Goal: Task Accomplishment & Management: Manage account settings

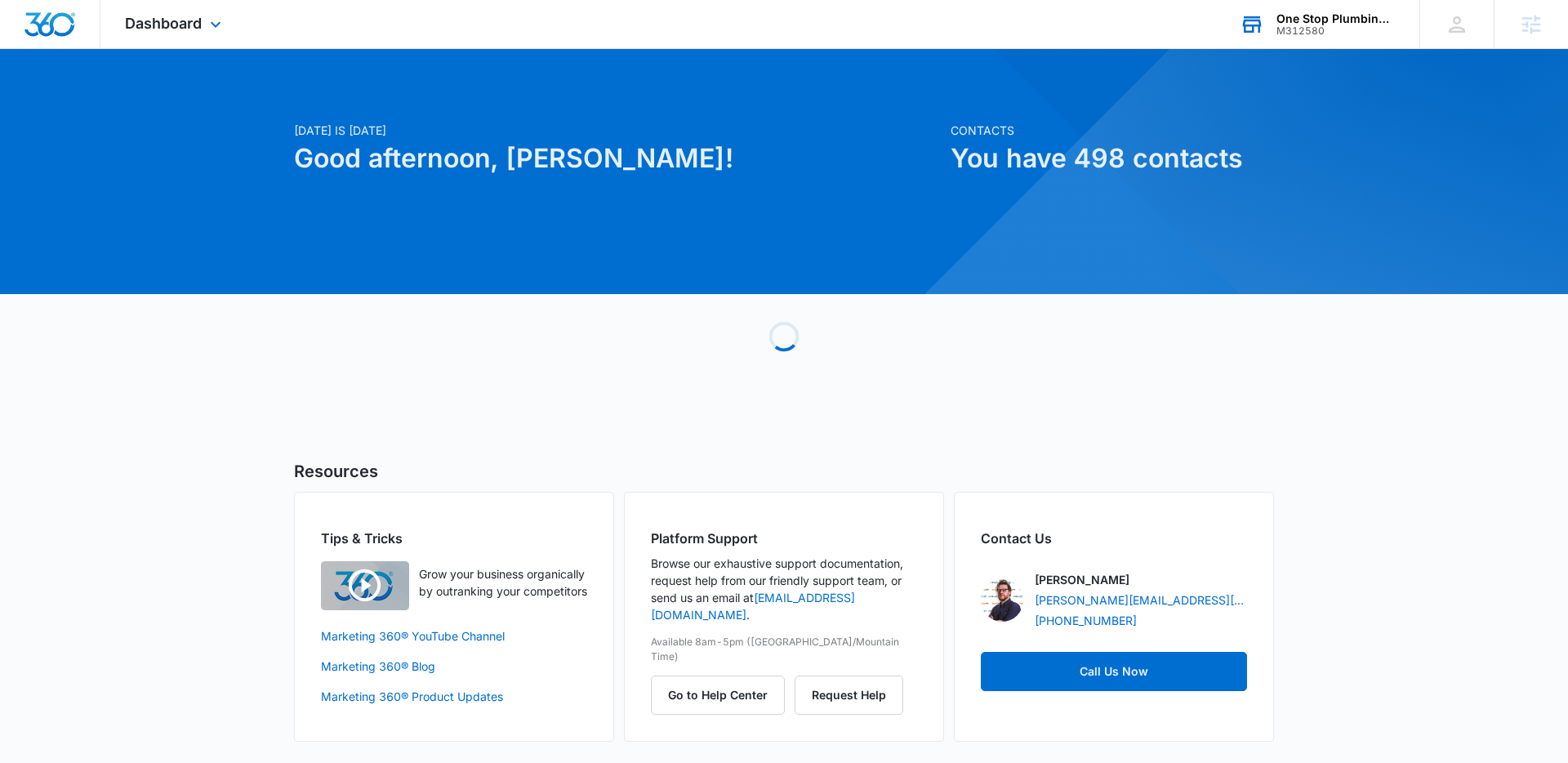
click at [1300, 38] on div "One Stop Plumbing Heating and Air M312580 Your Accounts View All" at bounding box center [1317, 24] width 204 height 49
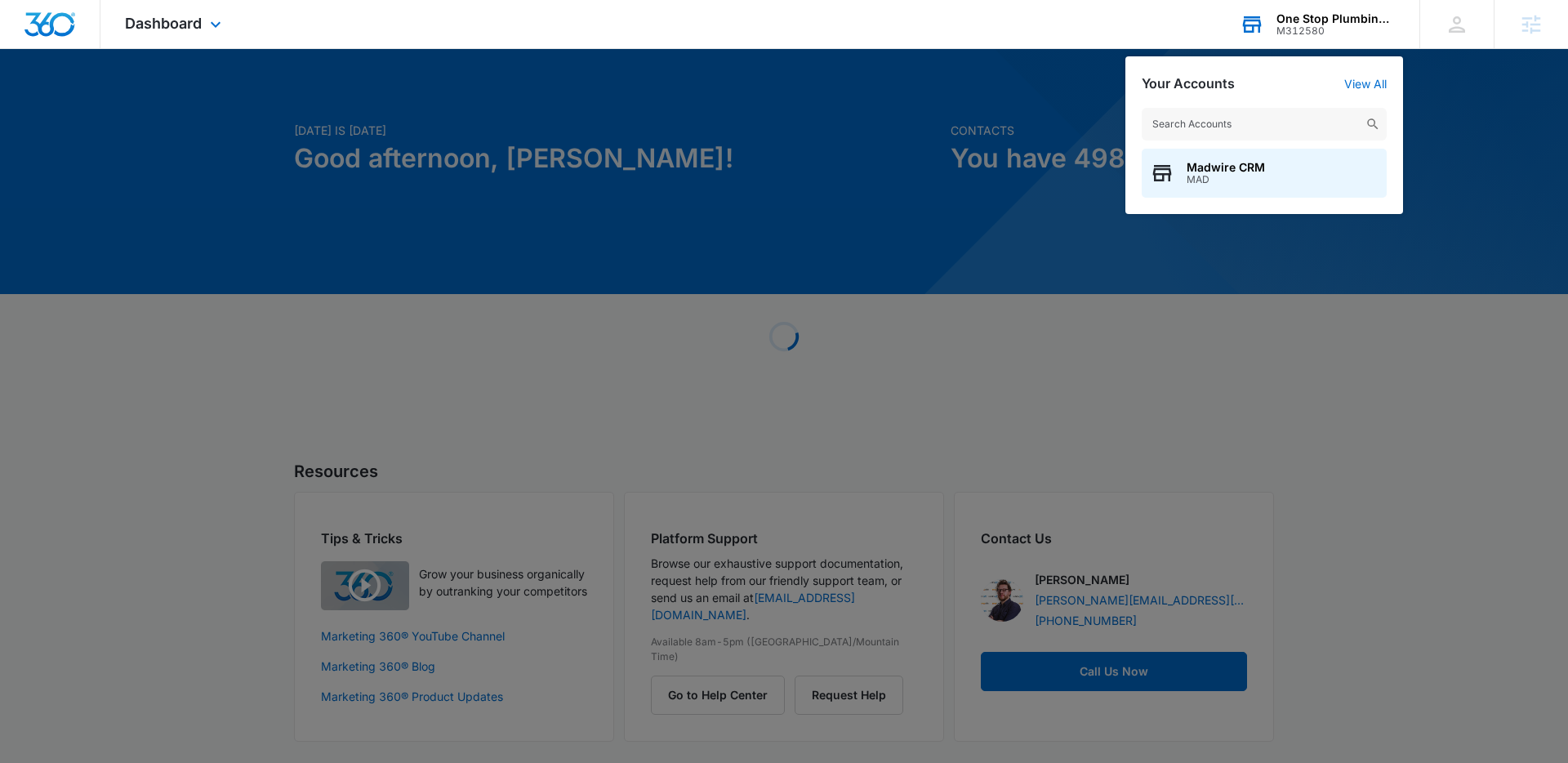
click at [1297, 103] on div "Madwire CRM MAD" at bounding box center [1264, 153] width 277 height 123
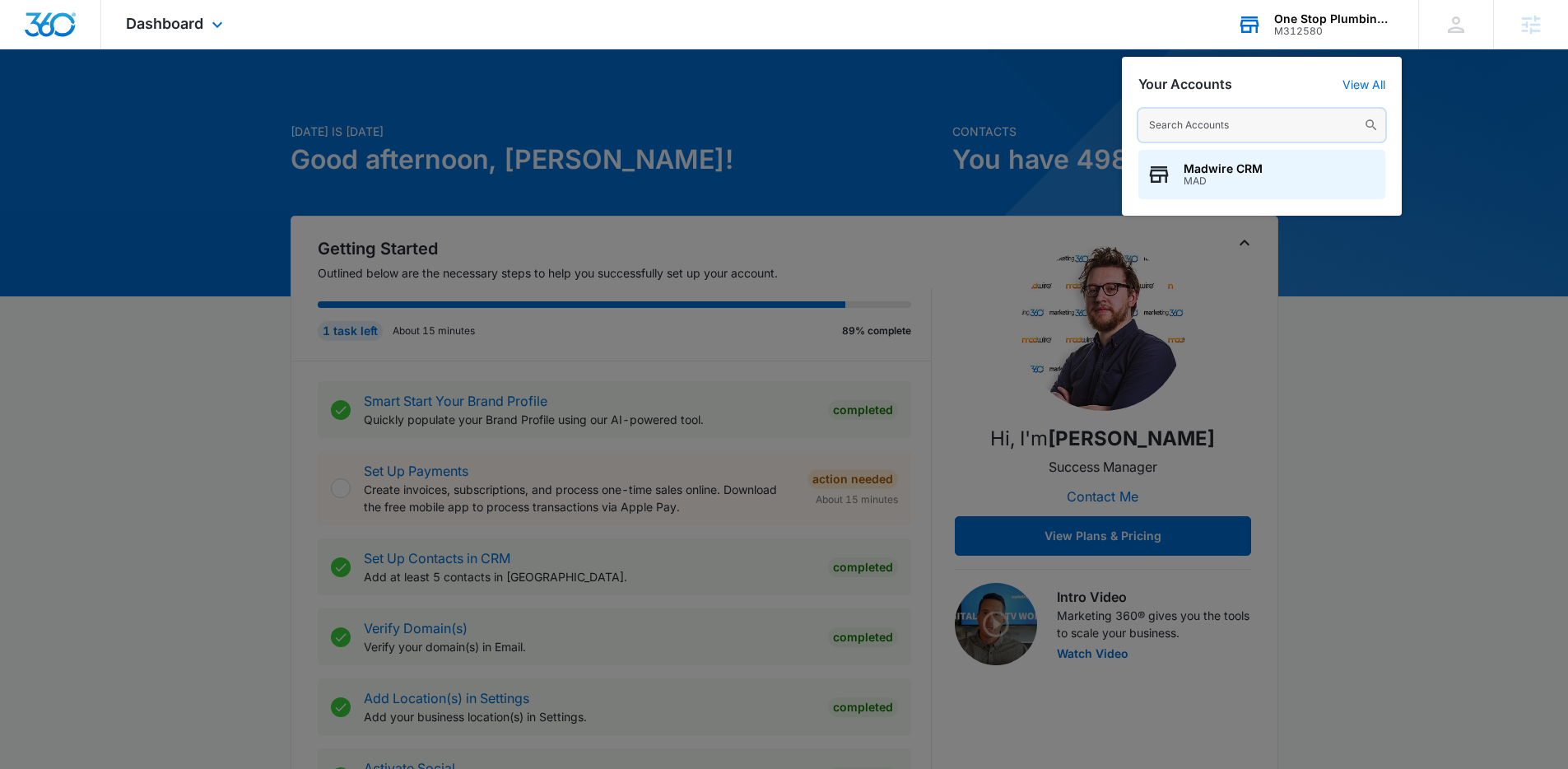
click at [1304, 117] on input "text" at bounding box center [1262, 125] width 247 height 33
type input "lehan drugs"
click at [1286, 198] on div "Lehan Drugs M7707" at bounding box center [1262, 174] width 247 height 49
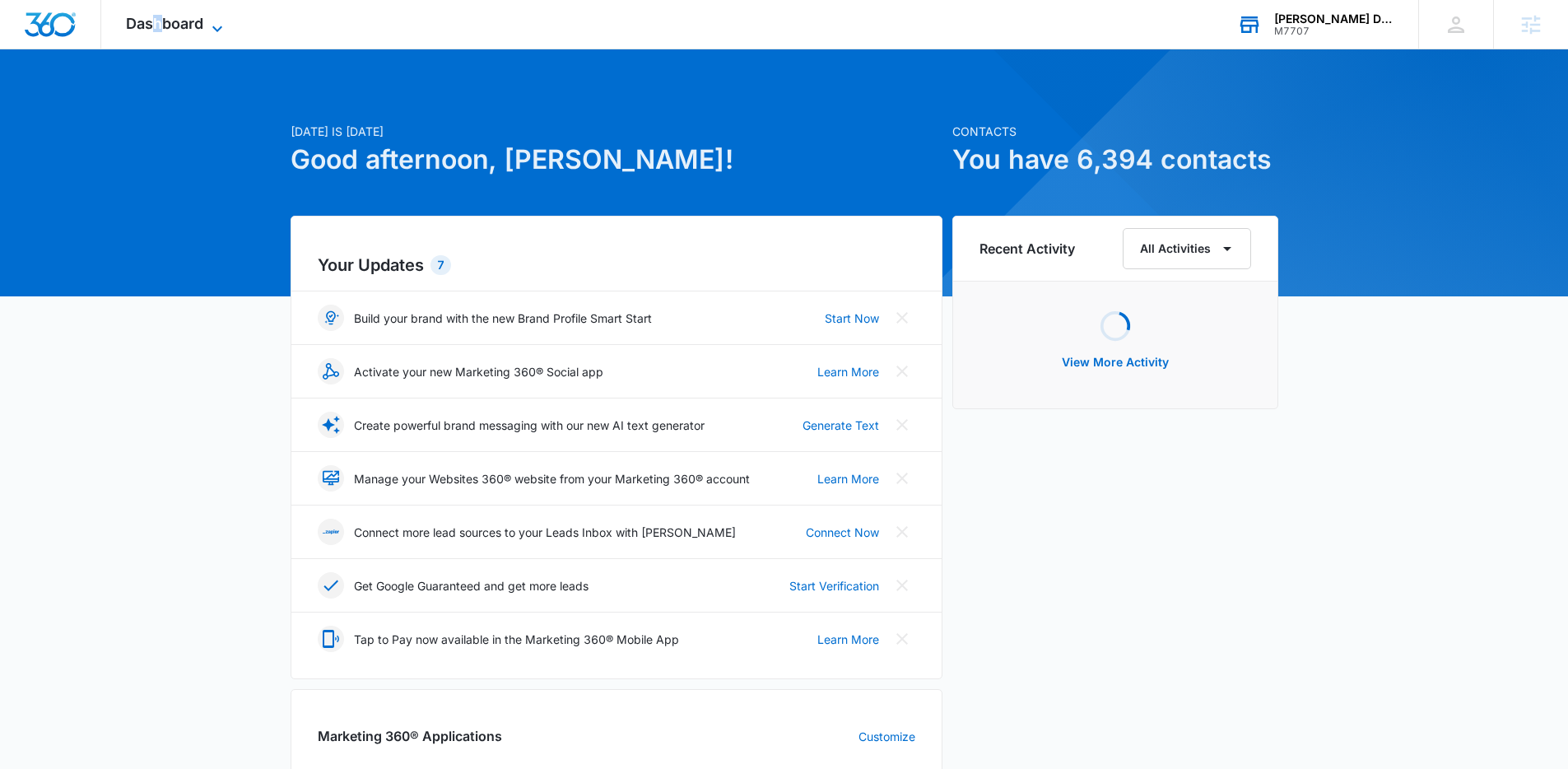
click at [158, 32] on span "Dashboard" at bounding box center [164, 23] width 78 height 17
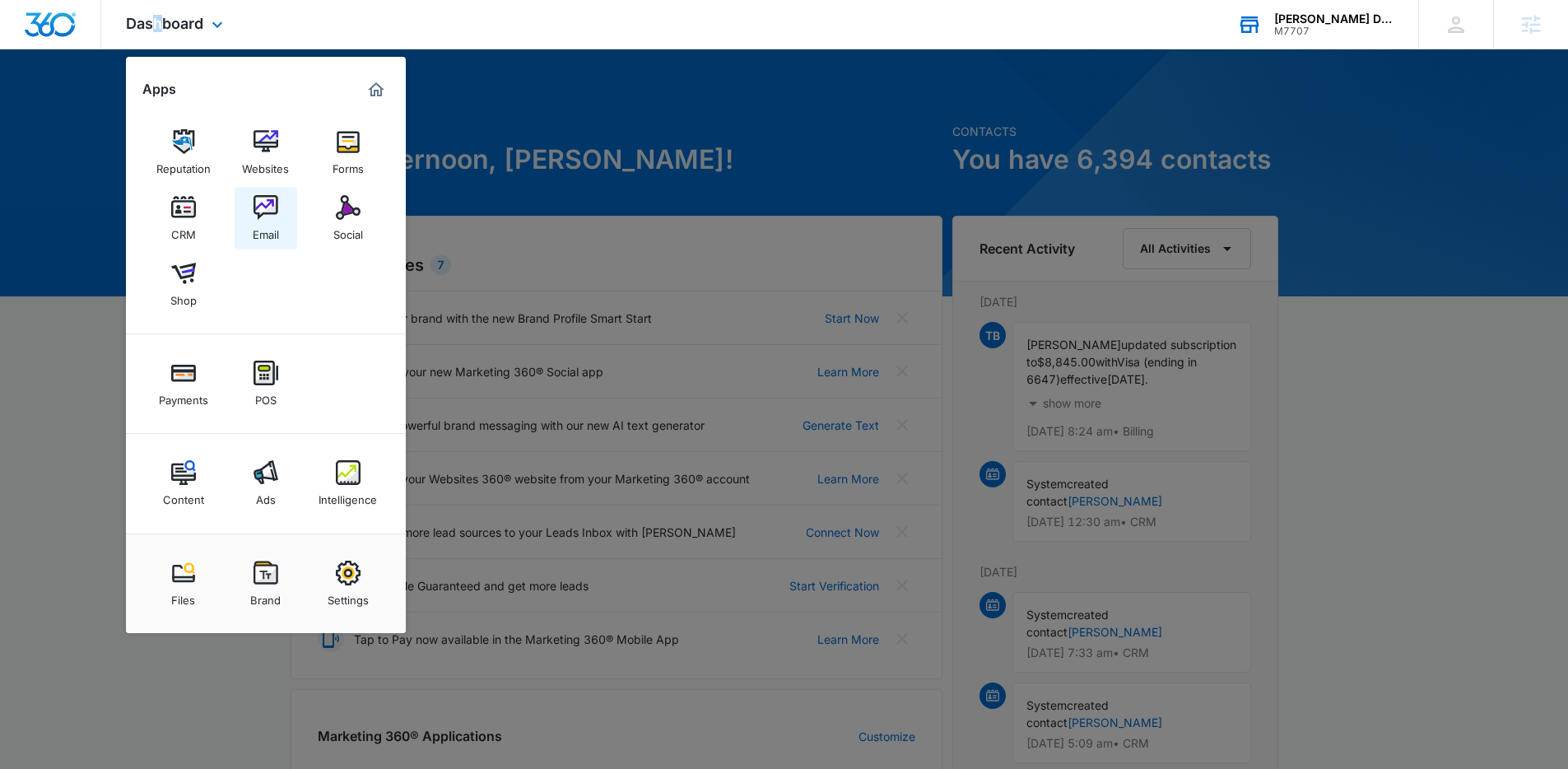
click at [265, 198] on img at bounding box center [266, 208] width 25 height 25
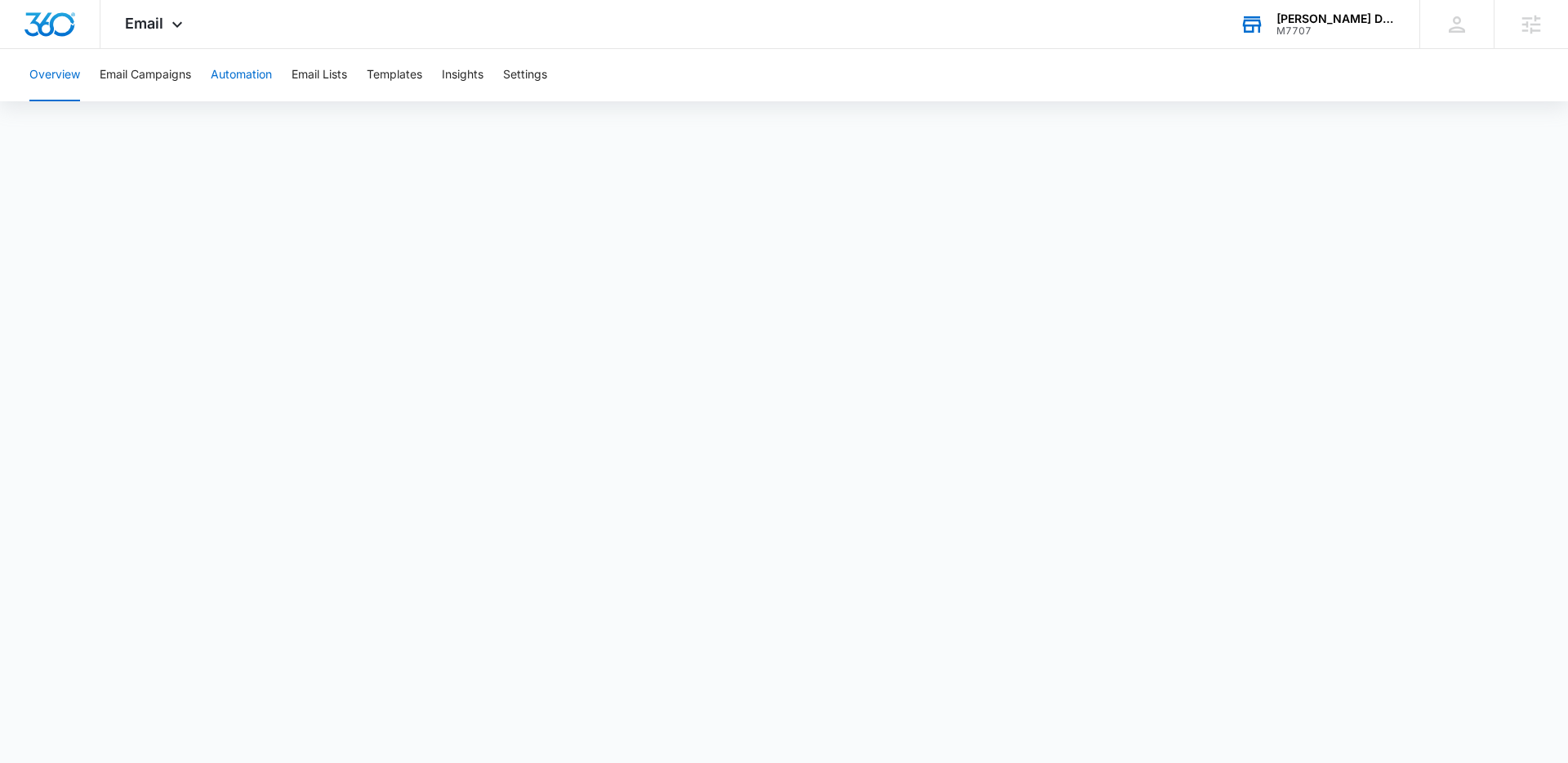
click at [226, 76] on button "Automation" at bounding box center [241, 74] width 61 height 52
click at [299, 77] on button "Email Lists" at bounding box center [319, 74] width 55 height 52
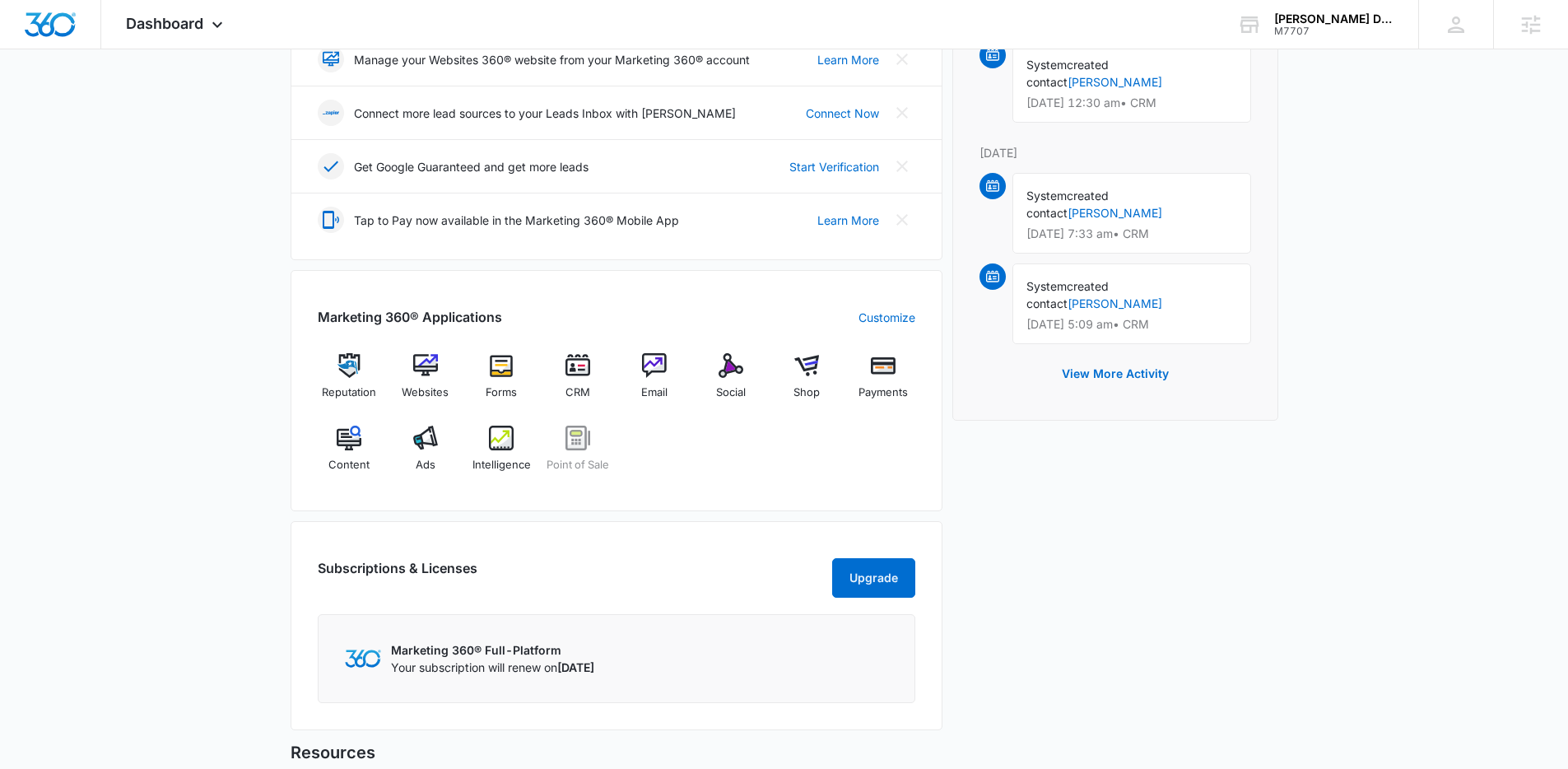
scroll to position [568, 0]
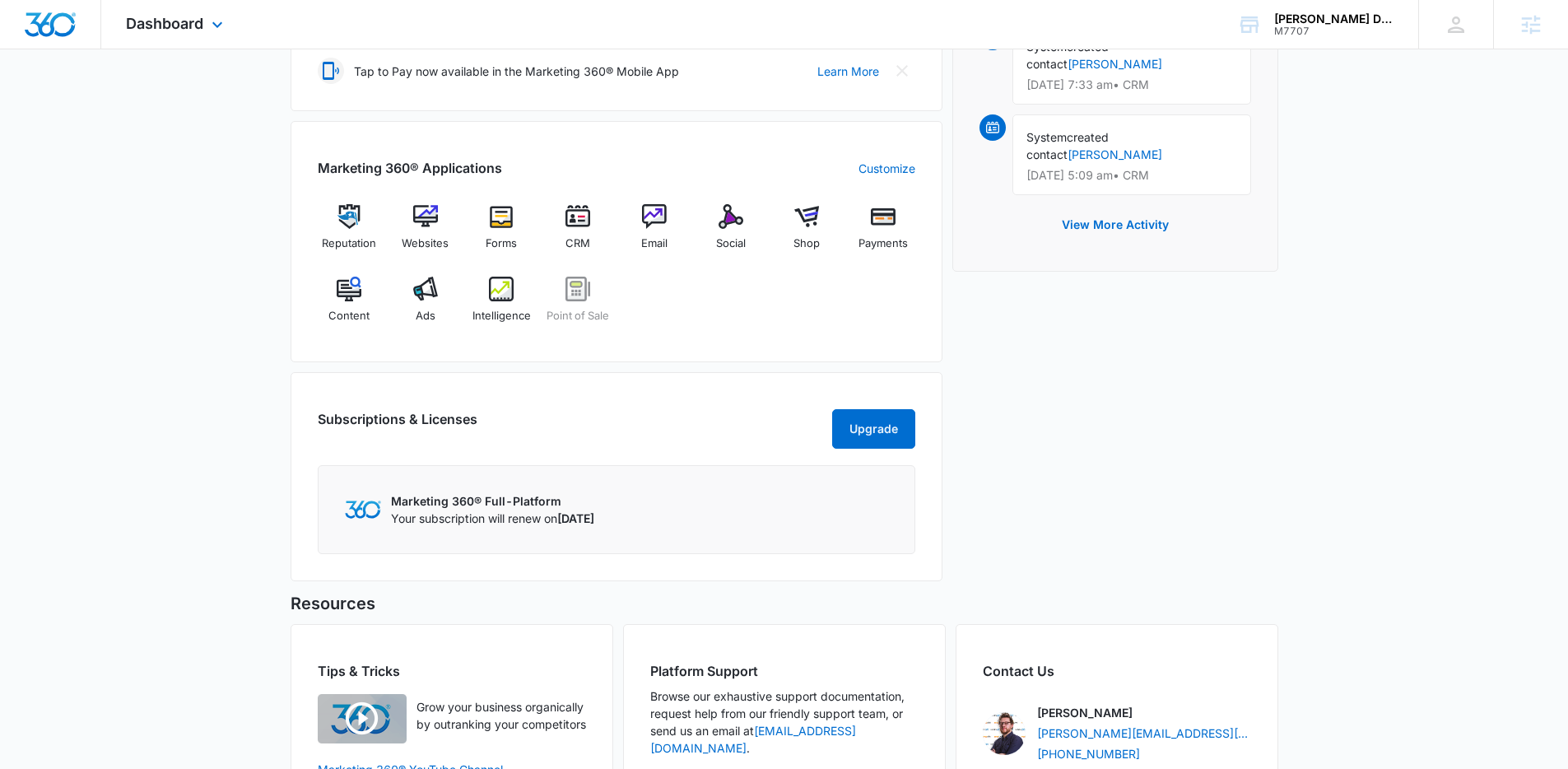
click at [207, 29] on div "Dashboard Apps Reputation Websites Forms CRM Email Social Shop Payments POS Con…" at bounding box center [176, 24] width 151 height 49
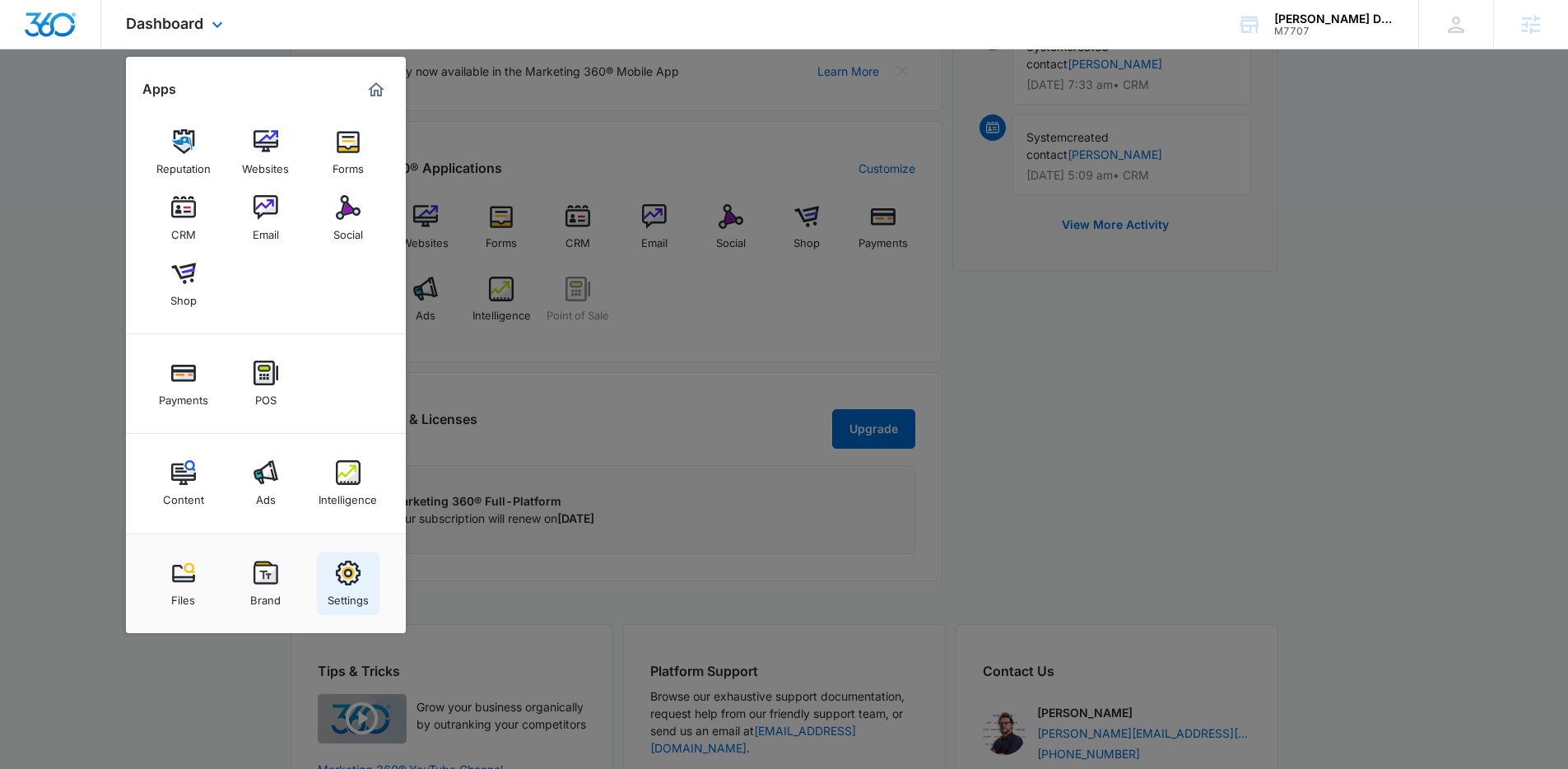
click at [351, 584] on img at bounding box center [349, 573] width 25 height 25
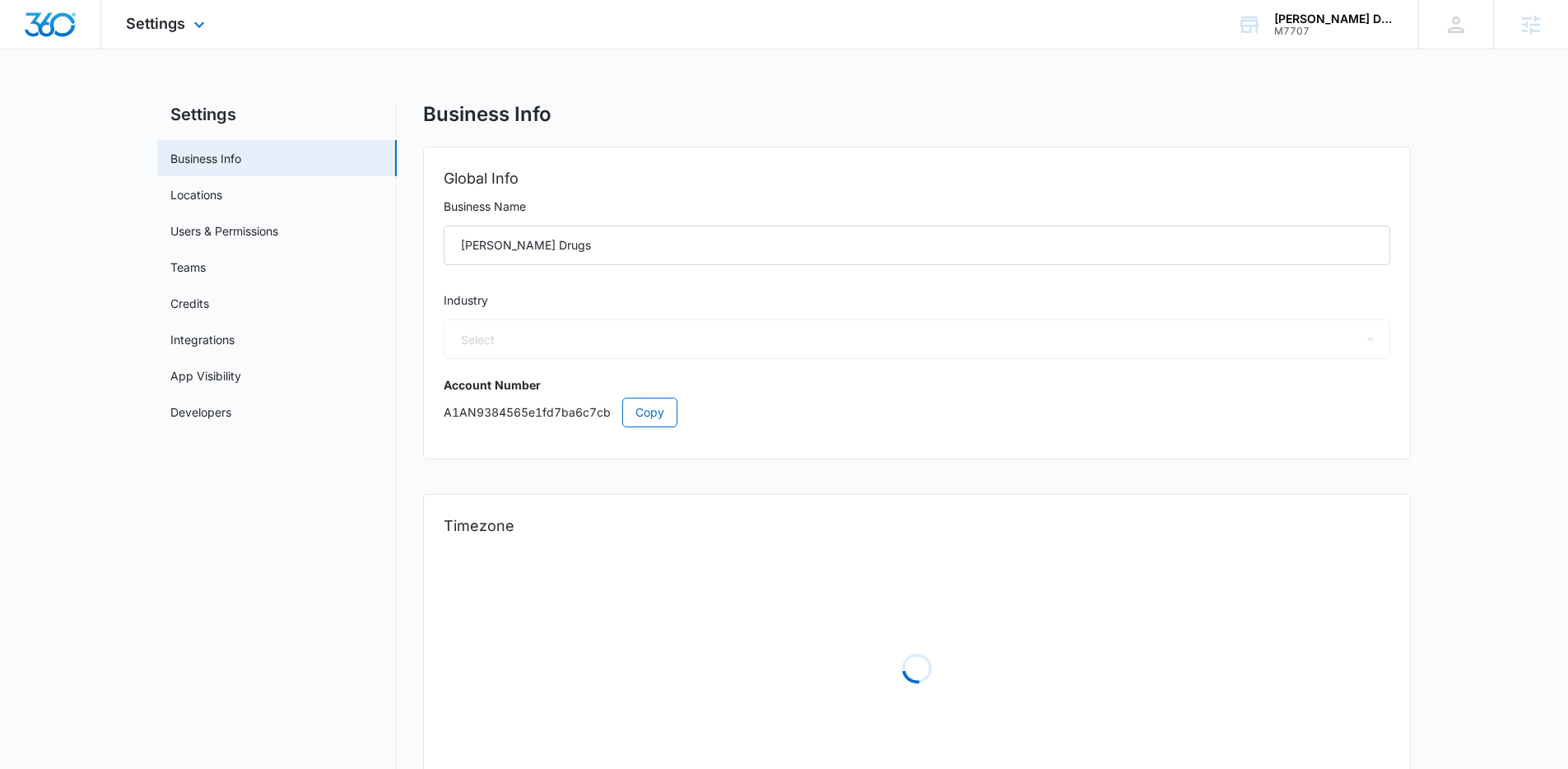
select select "33"
select select "US"
select select "America/Denver"
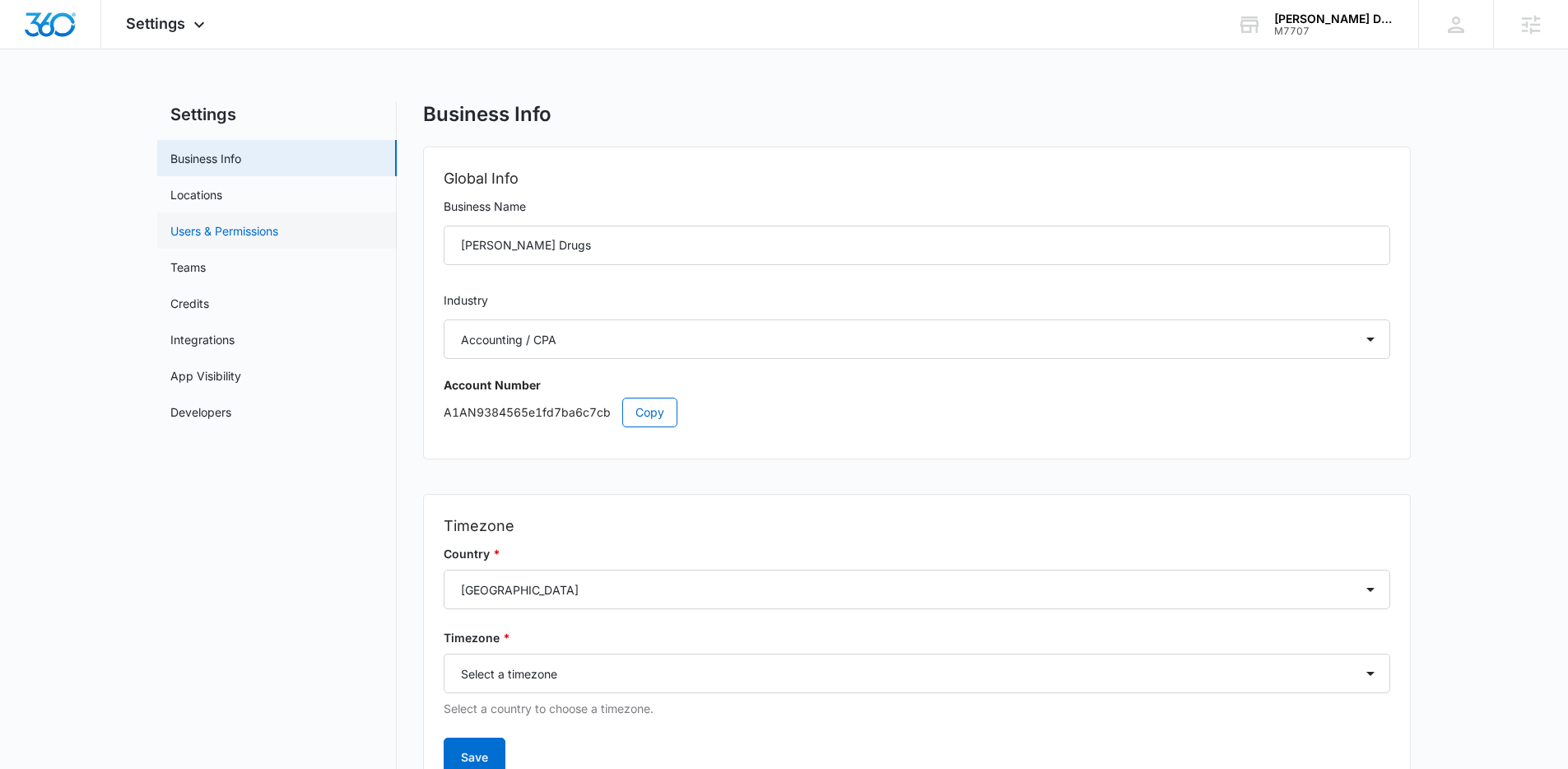
click at [279, 222] on link "Users & Permissions" at bounding box center [224, 231] width 108 height 17
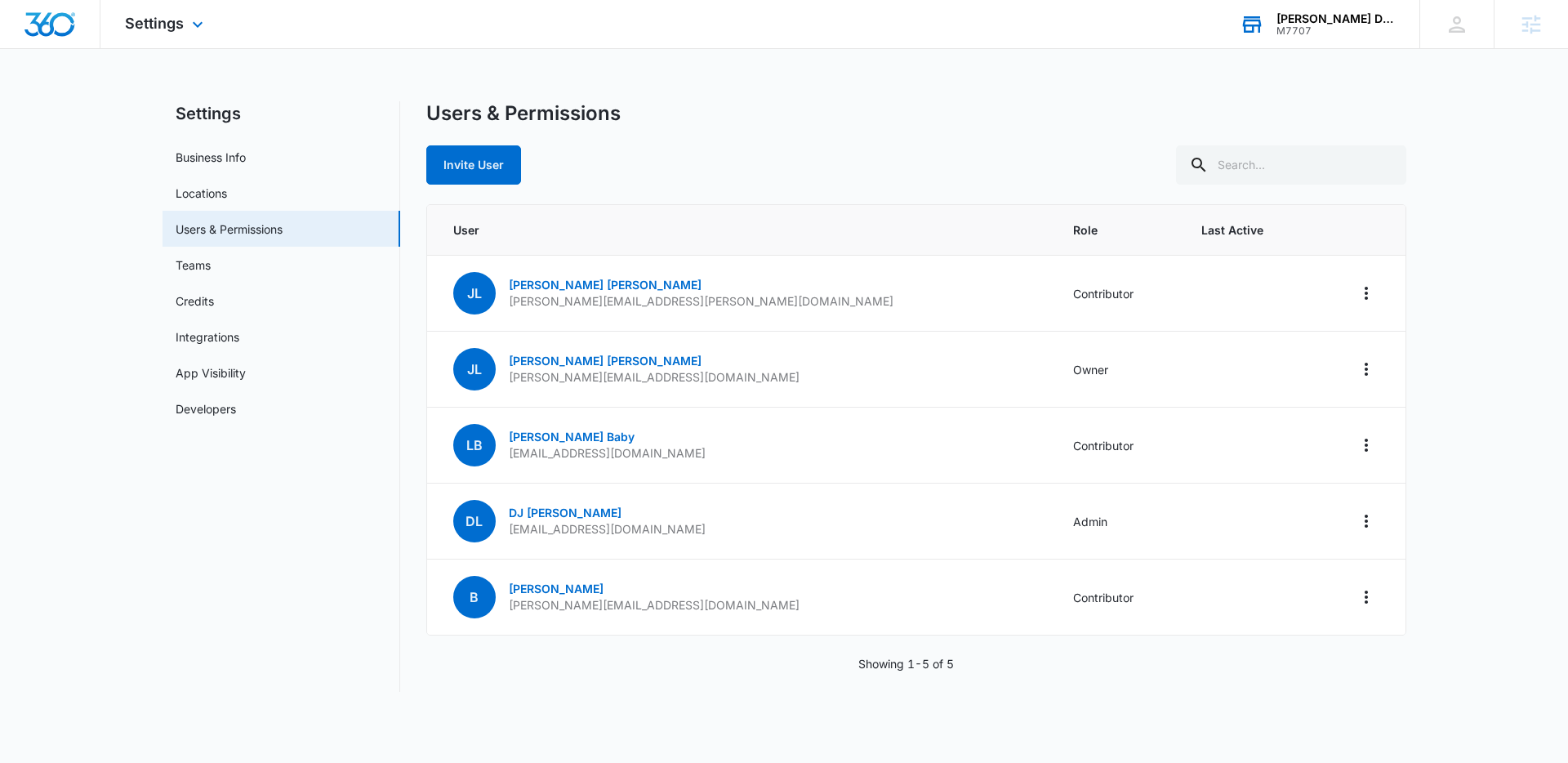
click at [1394, 42] on div "Lehan Drugs M7707 Your Accounts View All" at bounding box center [1317, 24] width 204 height 49
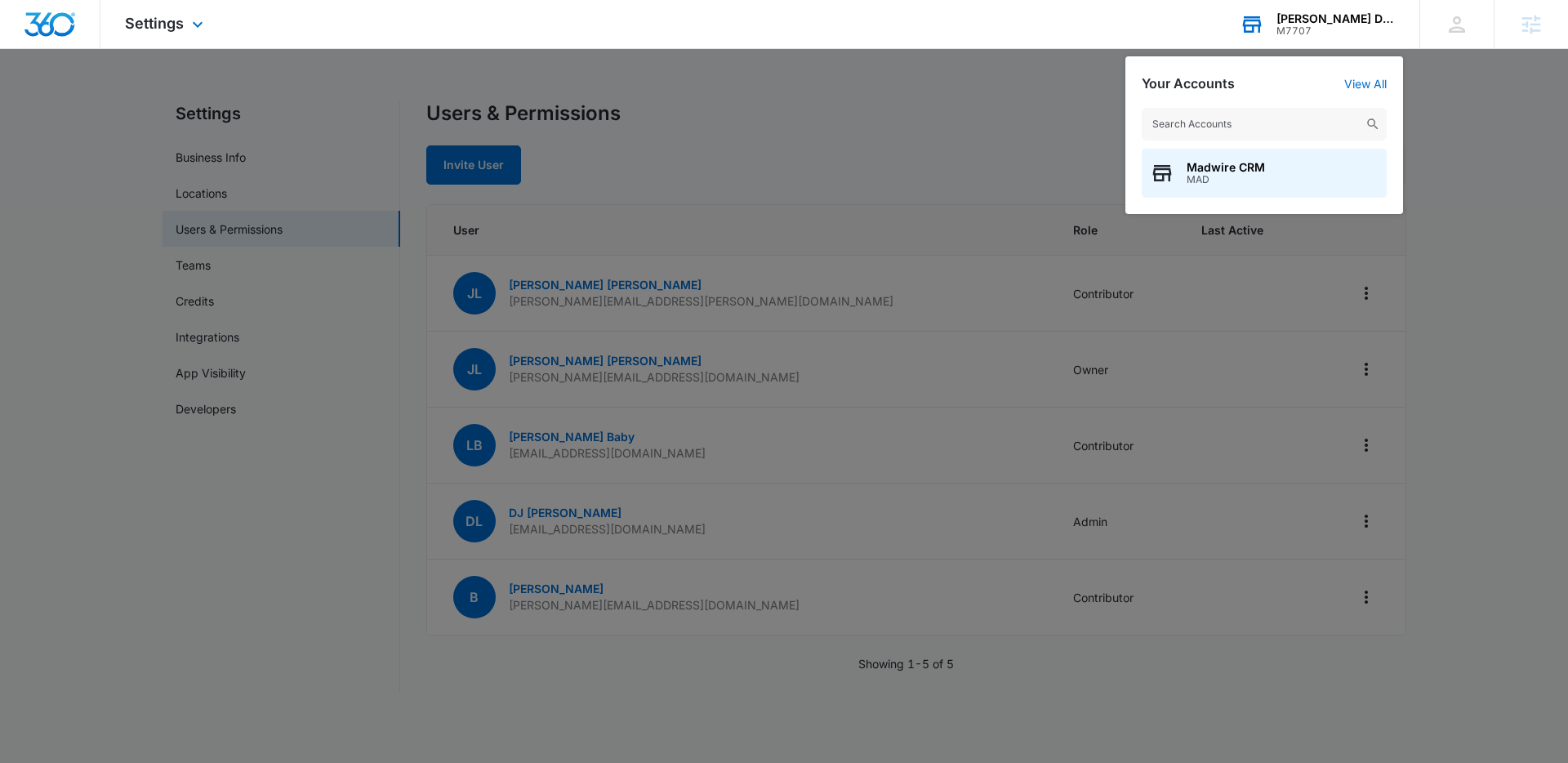
click at [1325, 118] on input "text" at bounding box center [1264, 124] width 245 height 32
type input "ramp-up"
click at [1316, 168] on span "Ramp-Up Metal Buildings" at bounding box center [1258, 168] width 144 height 13
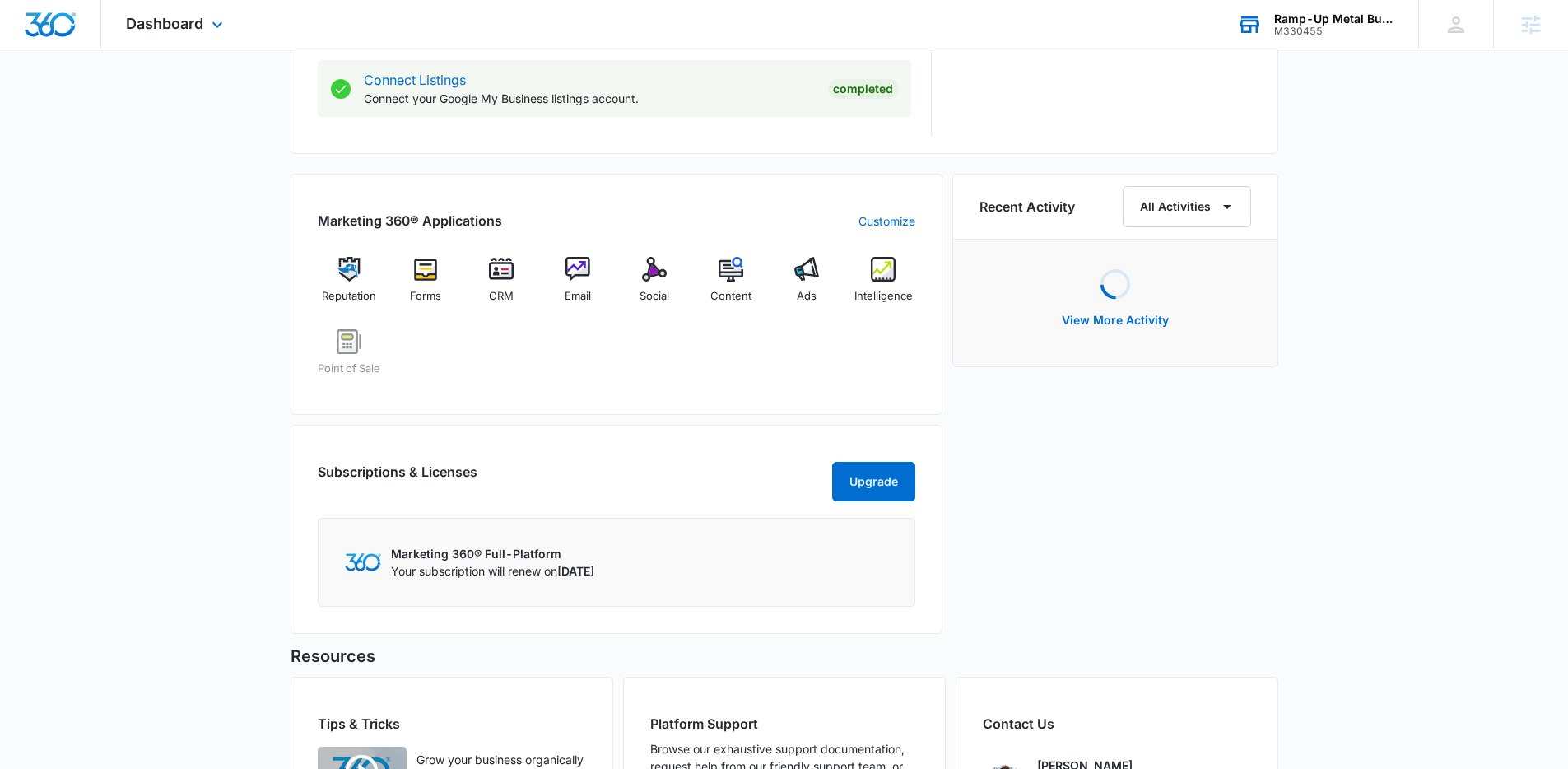
scroll to position [1074, 0]
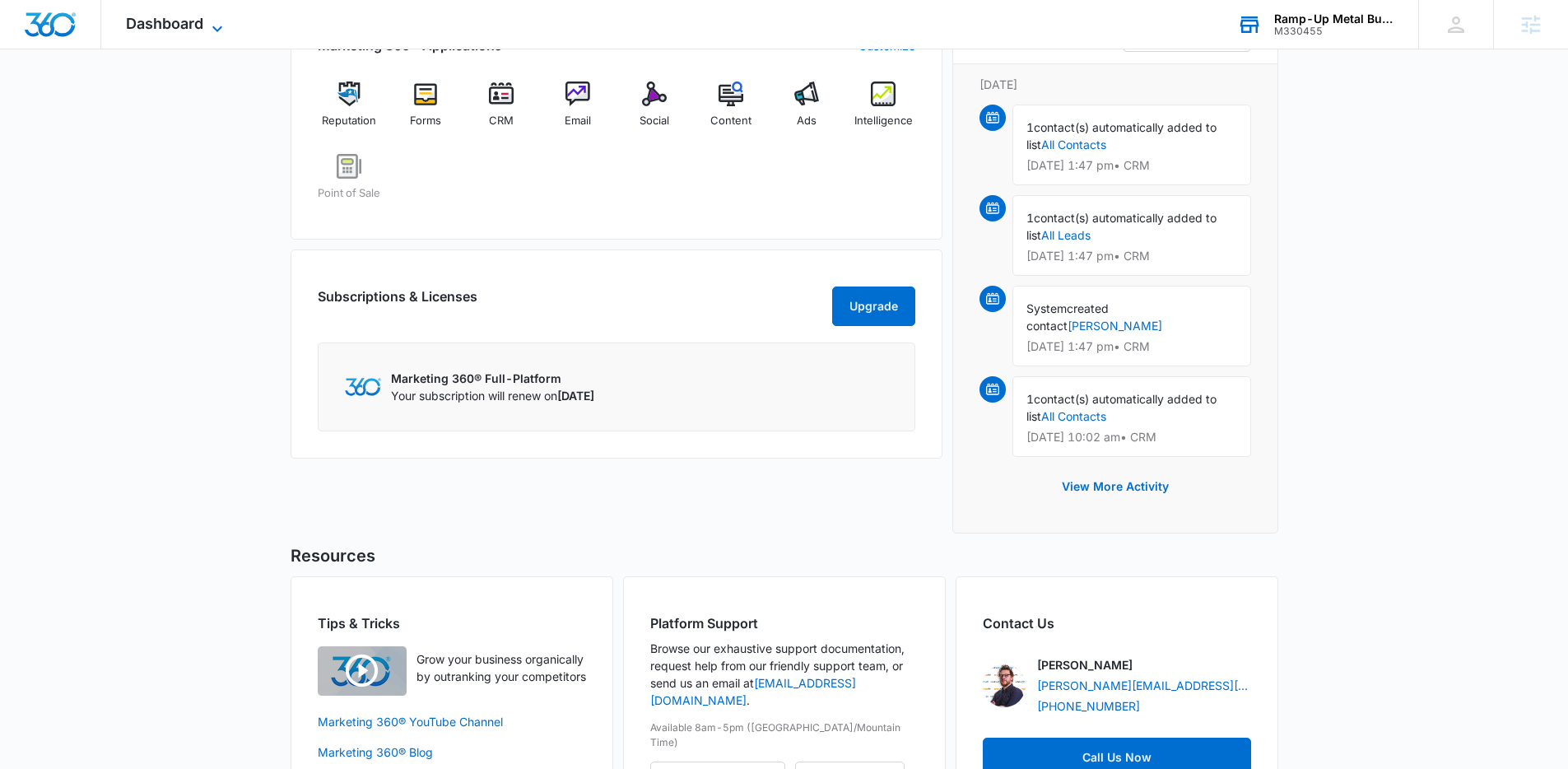
click at [191, 26] on span "Dashboard" at bounding box center [164, 23] width 78 height 17
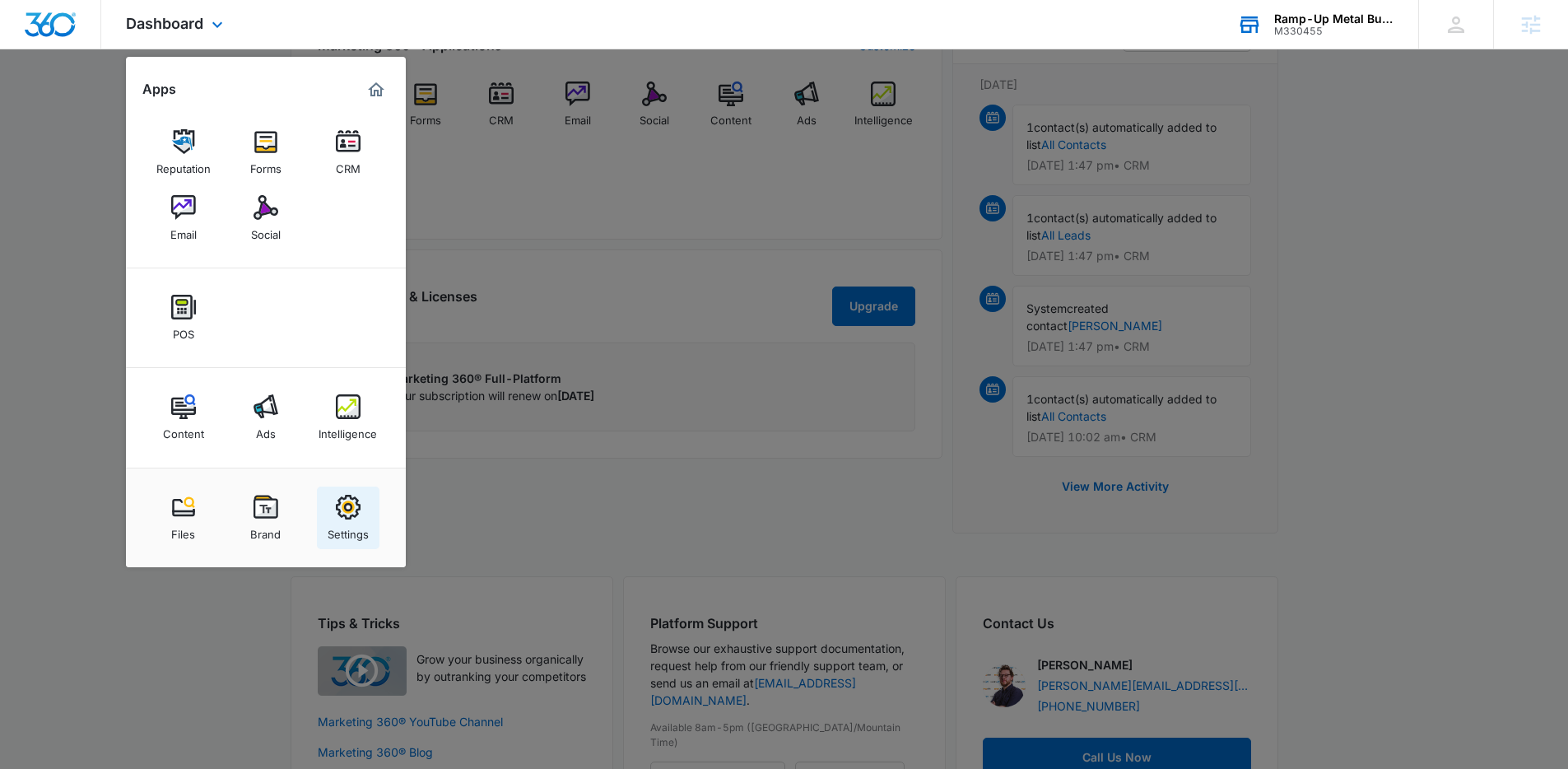
click at [345, 537] on div "Settings" at bounding box center [348, 531] width 41 height 21
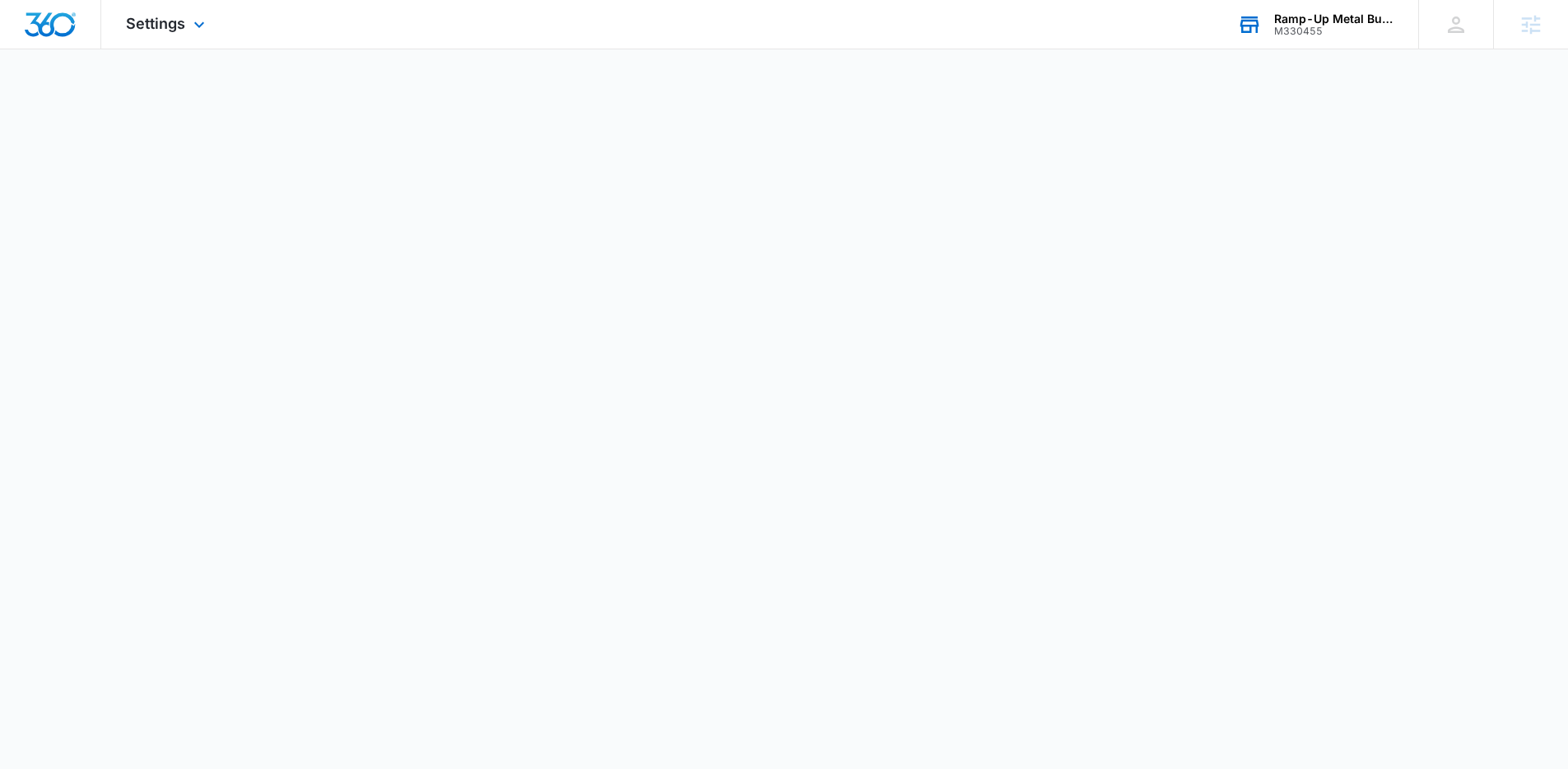
select select "4"
select select "US"
select select "America/Denver"
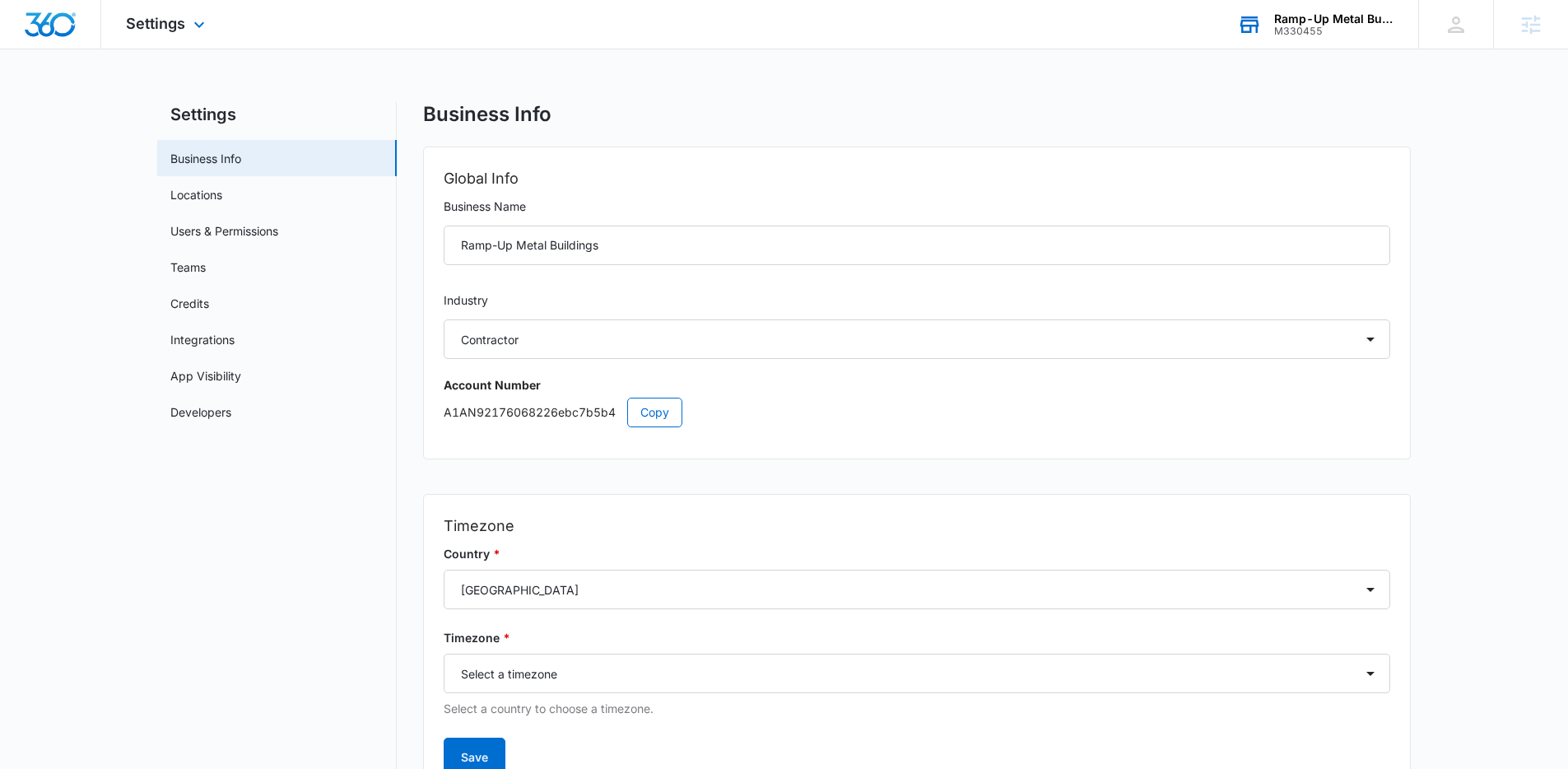
click at [173, 39] on div "Settings Apps Reputation Forms CRM Email Social POS Content Ads Intelligence Fi…" at bounding box center [167, 24] width 133 height 49
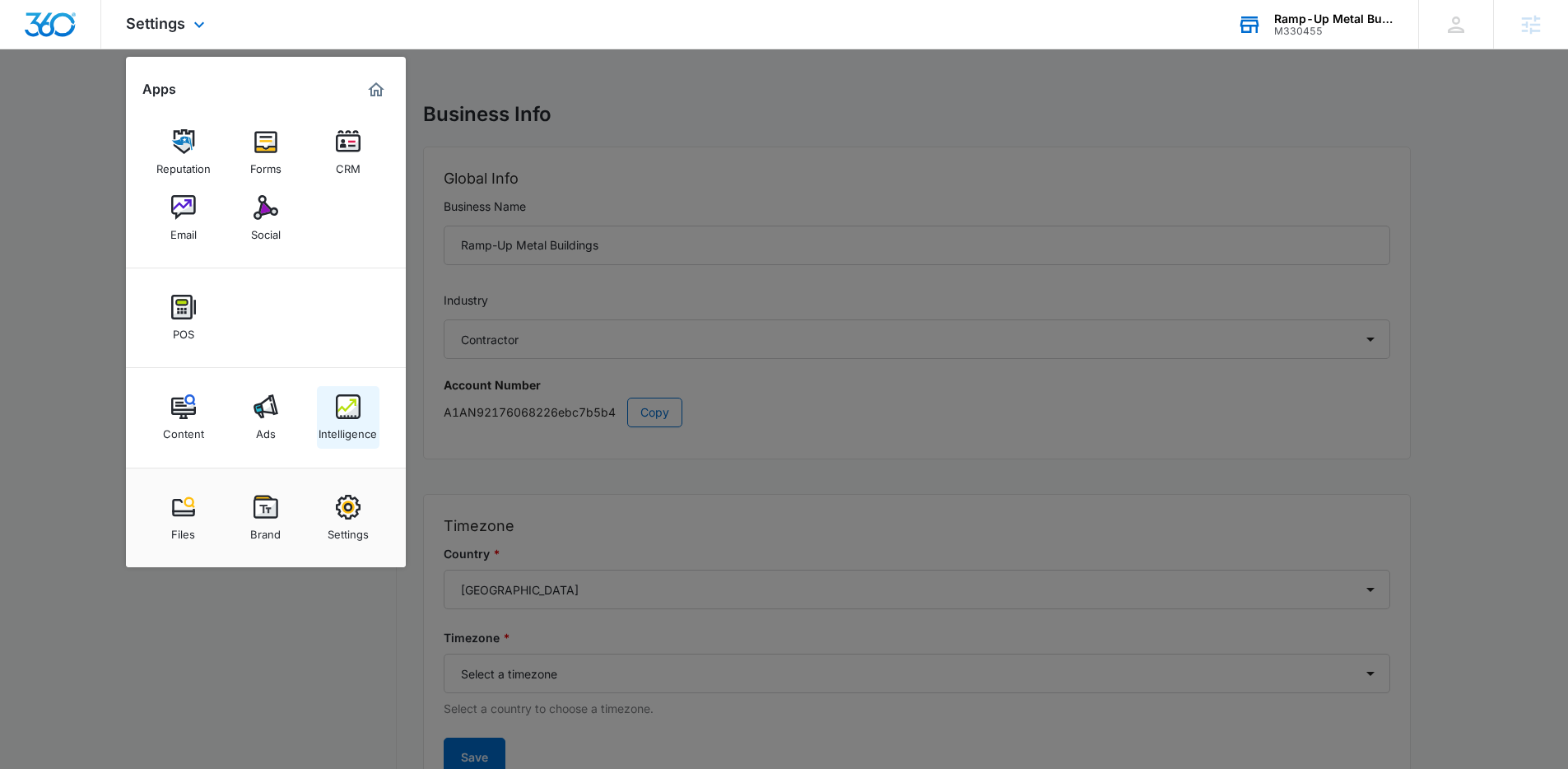
click at [325, 407] on link "Intelligence" at bounding box center [348, 417] width 62 height 62
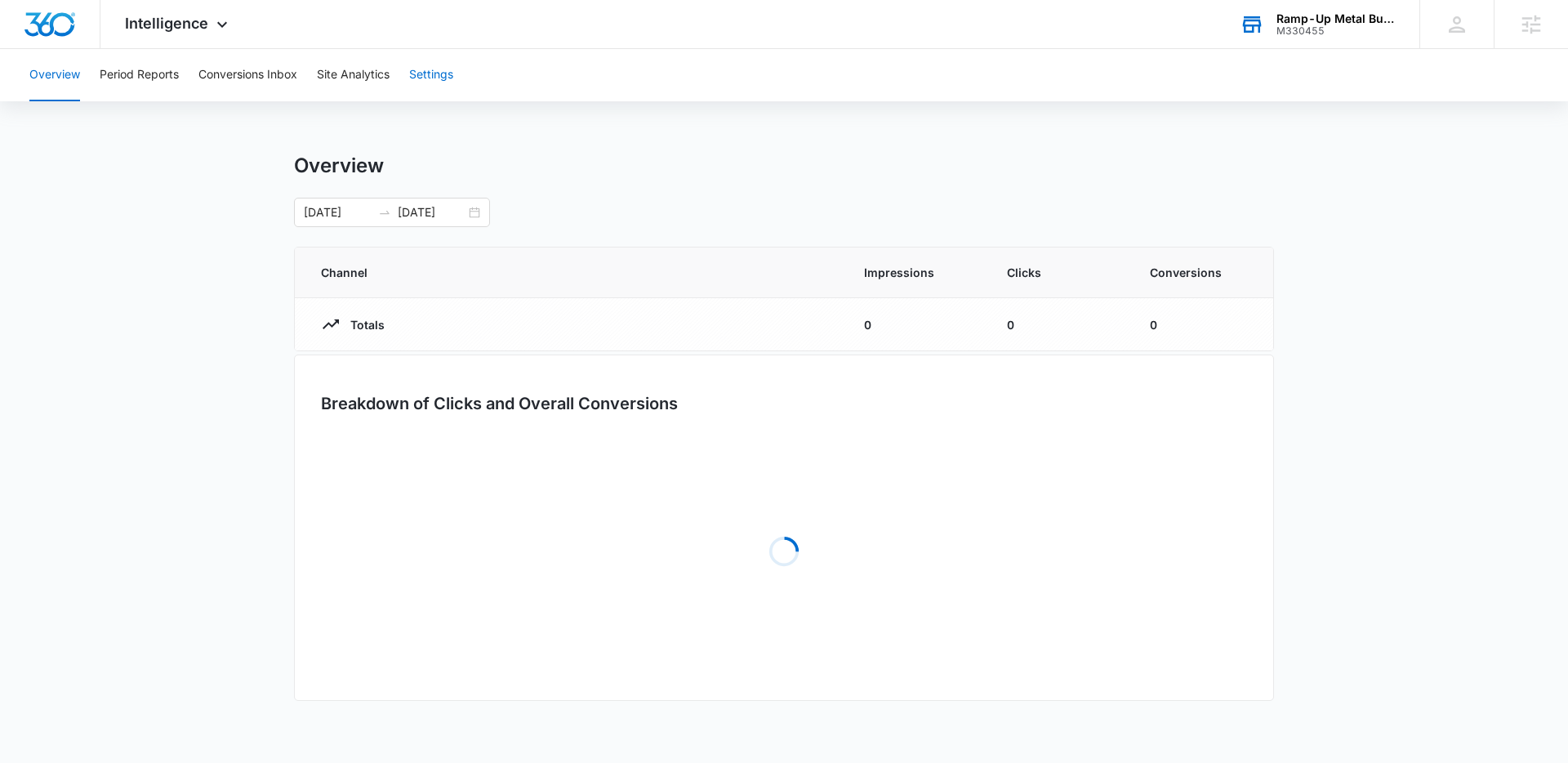
click at [417, 89] on button "Settings" at bounding box center [431, 74] width 44 height 52
